Goal: Information Seeking & Learning: Learn about a topic

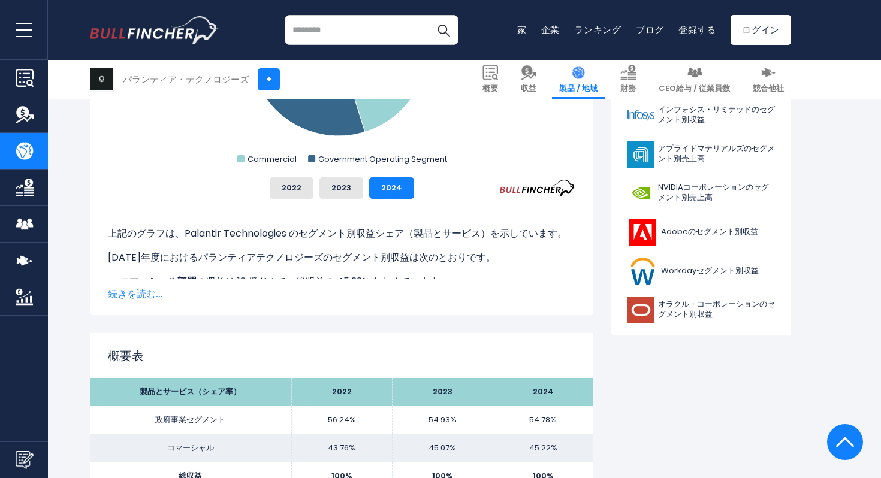
scroll to position [504, 0]
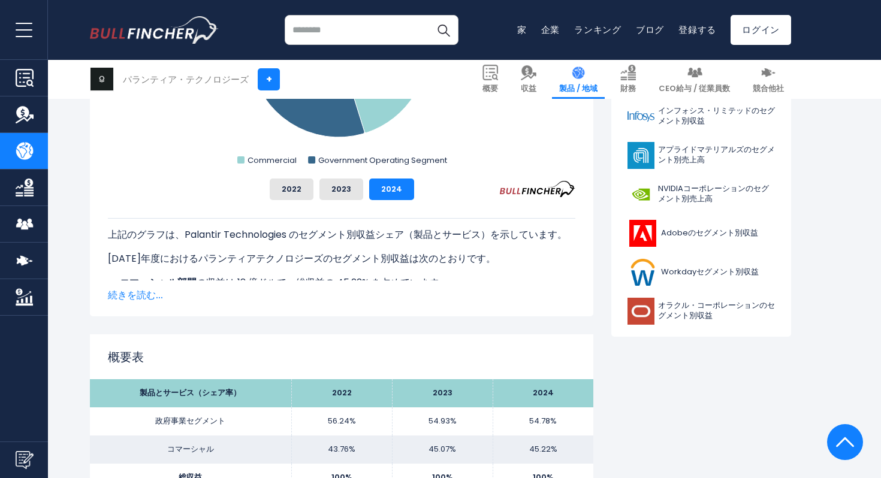
click at [139, 296] on font "続きを読む..." at bounding box center [135, 295] width 55 height 14
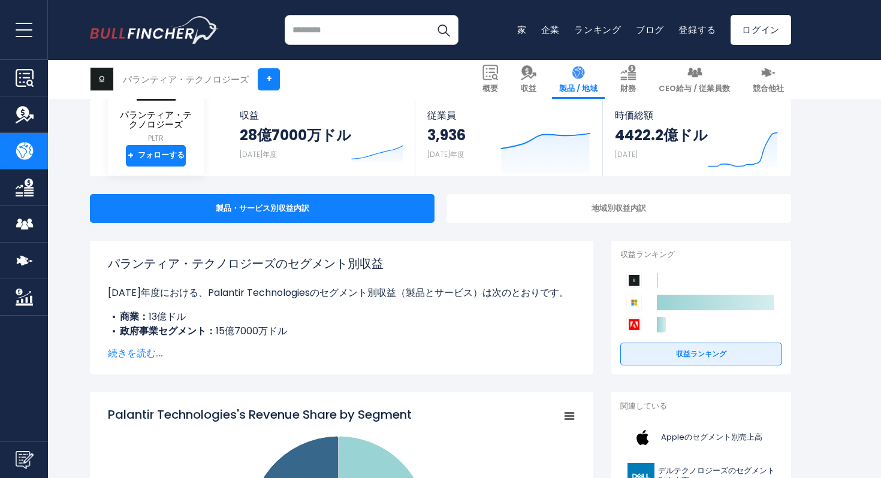
scroll to position [0, 0]
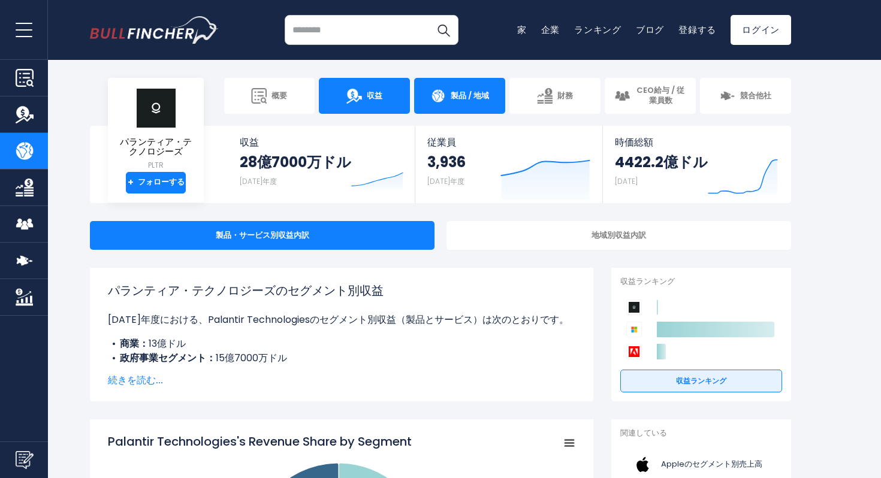
click at [369, 97] on font "収益" at bounding box center [375, 95] width 16 height 11
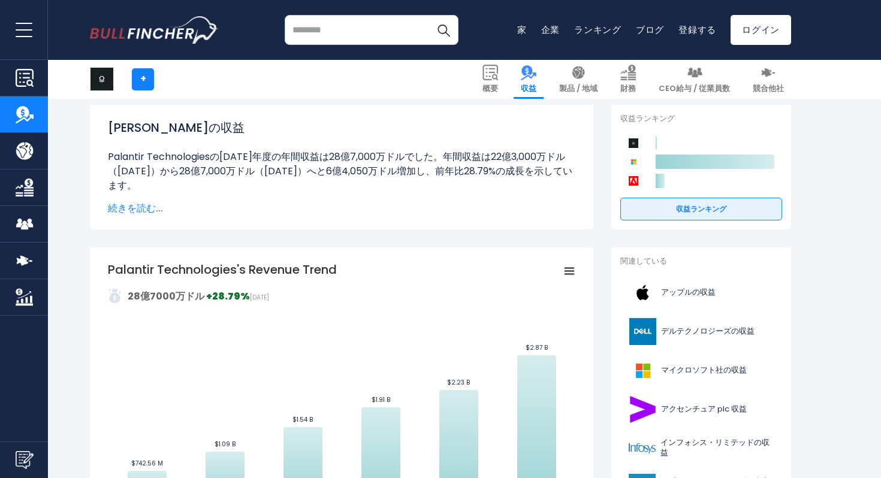
scroll to position [114, 0]
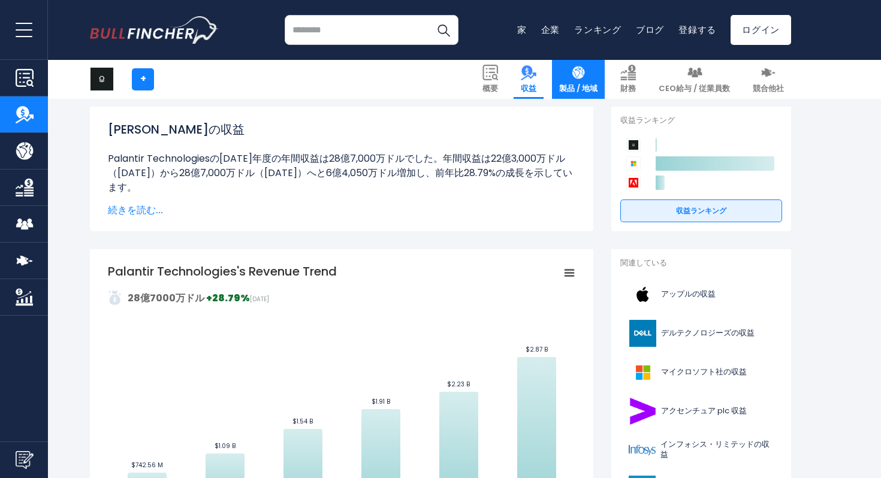
click at [584, 84] on font "製品 / 地域" at bounding box center [578, 88] width 38 height 11
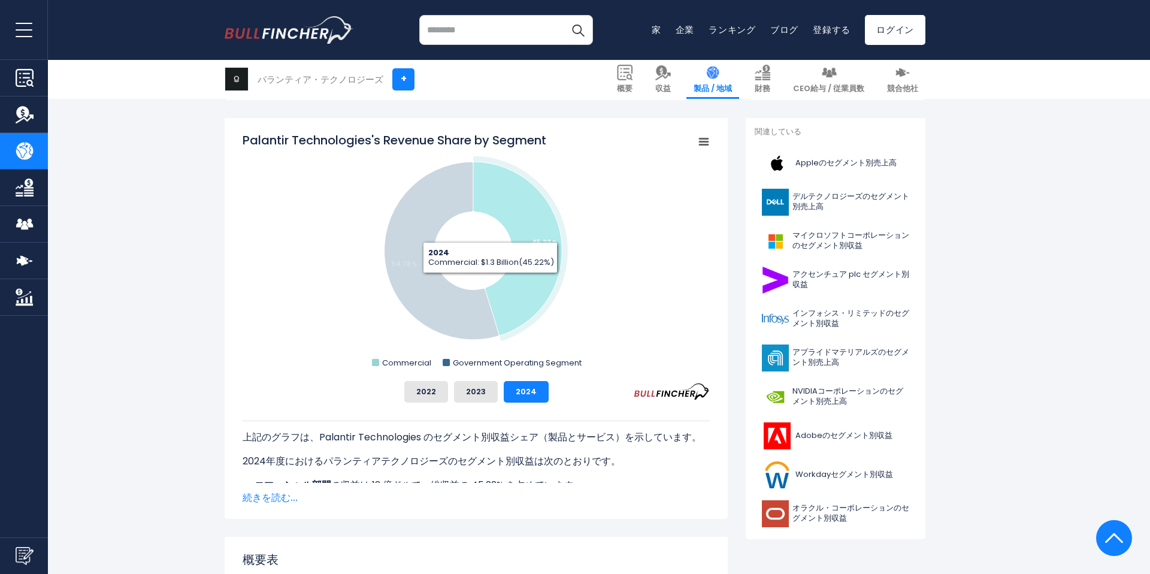
scroll to position [301, 0]
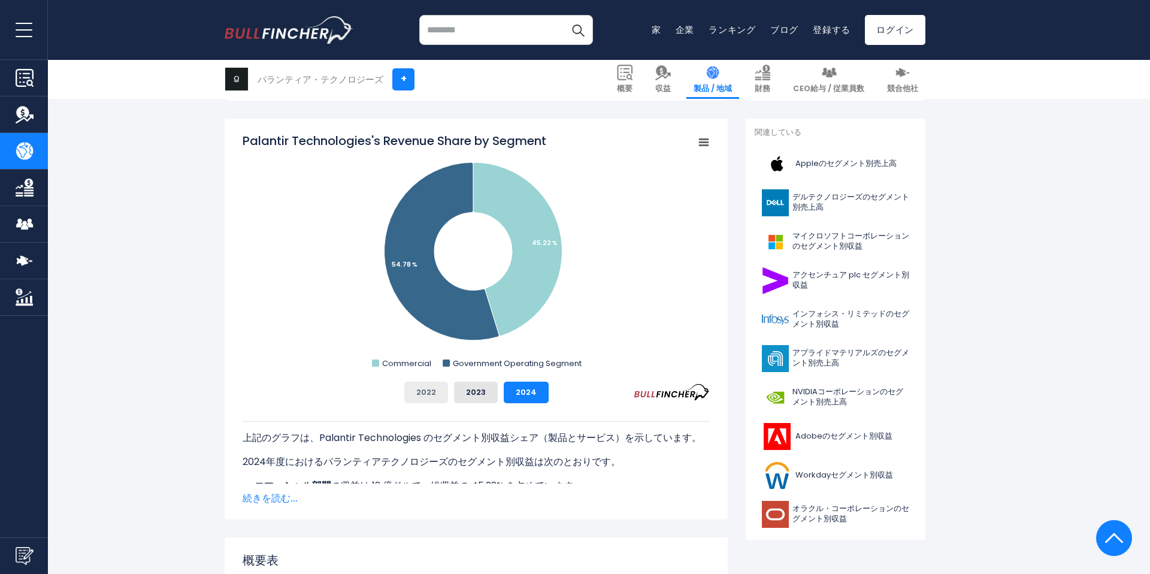
click at [434, 392] on font "2022" at bounding box center [426, 391] width 20 height 11
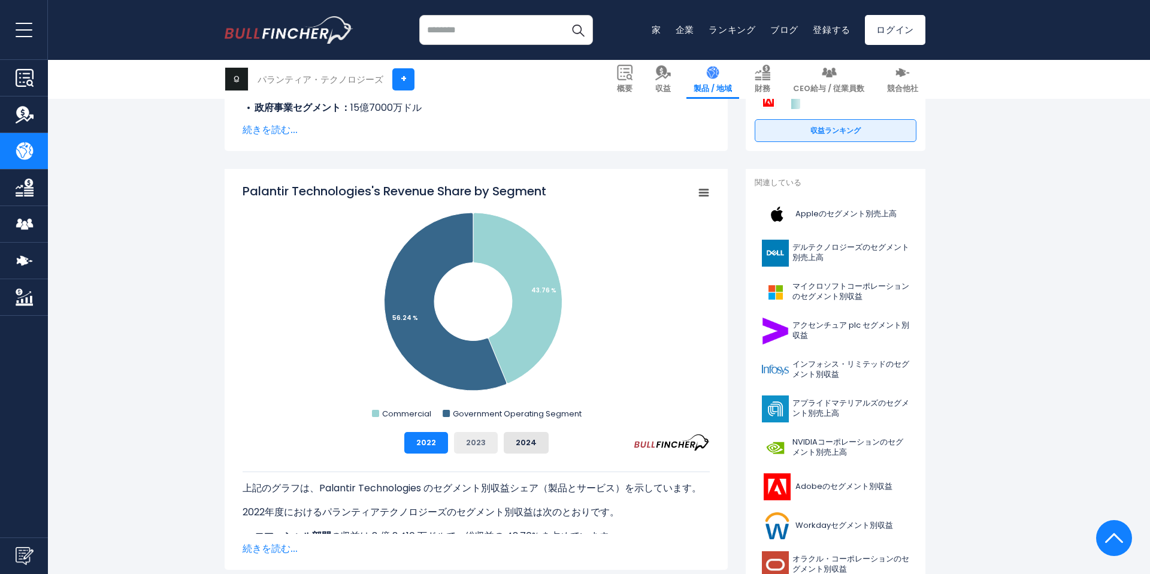
scroll to position [250, 0]
